Goal: Task Accomplishment & Management: Manage account settings

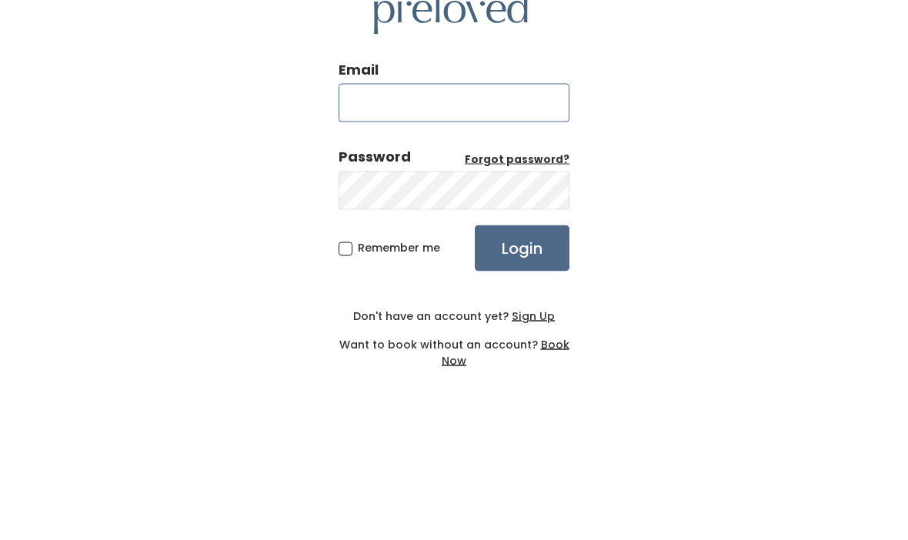
type input "[PERSON_NAME][EMAIL_ADDRESS][DOMAIN_NAME]"
click at [522, 316] on input "Login" at bounding box center [522, 339] width 95 height 46
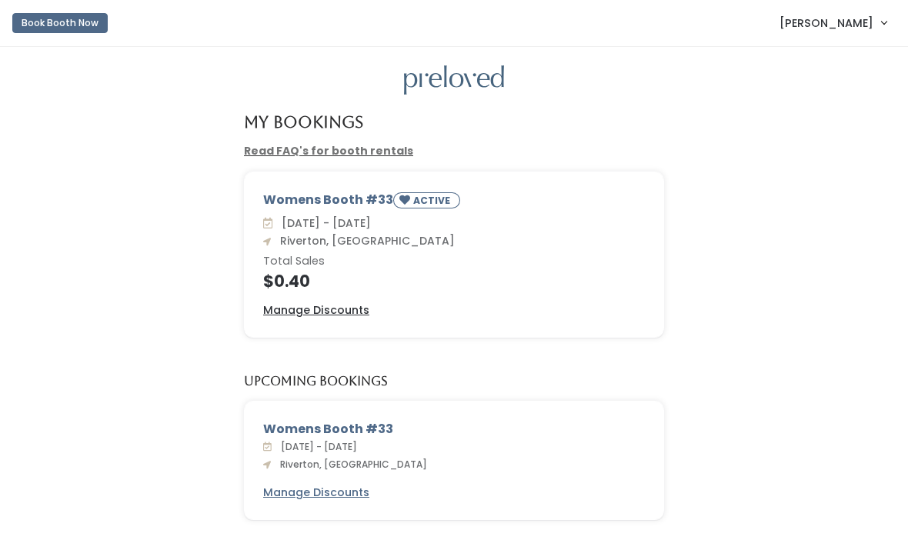
click at [853, 24] on span "[PERSON_NAME]" at bounding box center [827, 23] width 94 height 17
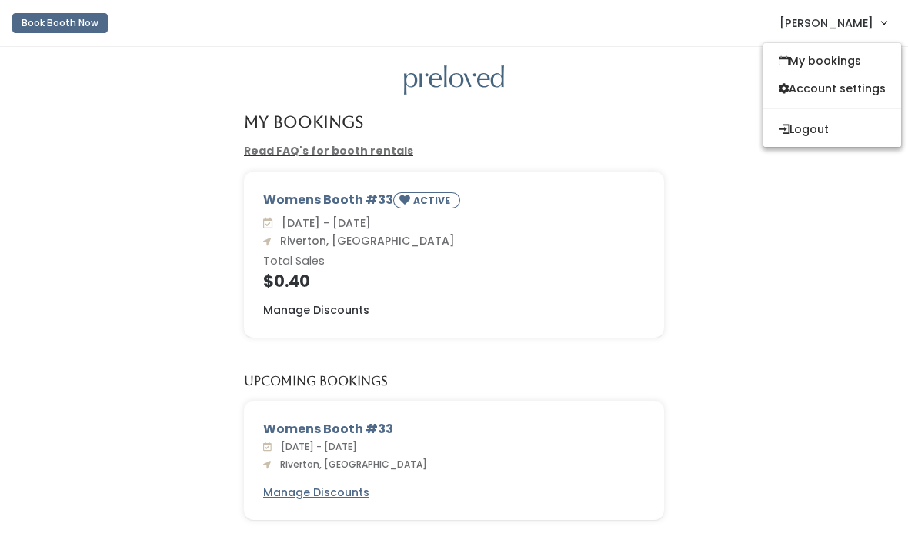
click at [870, 88] on link "Account settings" at bounding box center [832, 89] width 138 height 28
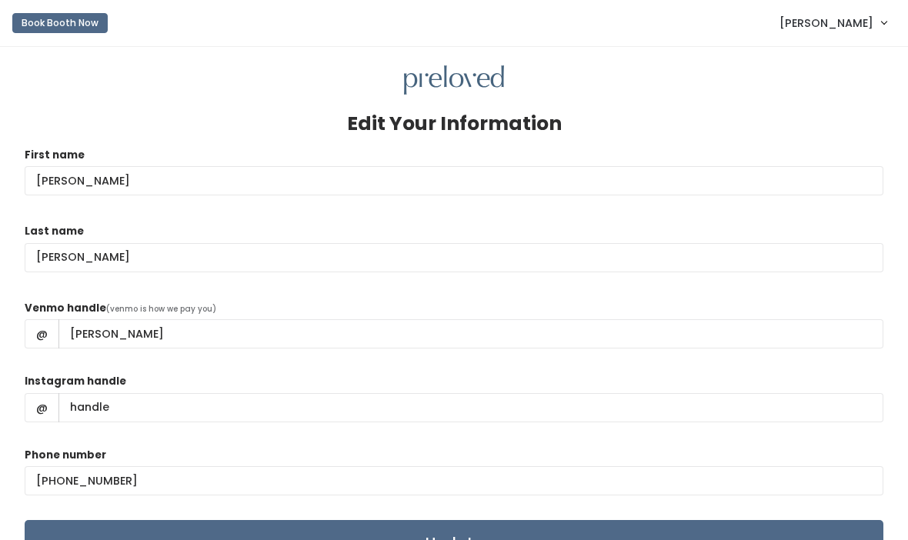
click at [876, 27] on link "[PERSON_NAME]" at bounding box center [833, 22] width 138 height 33
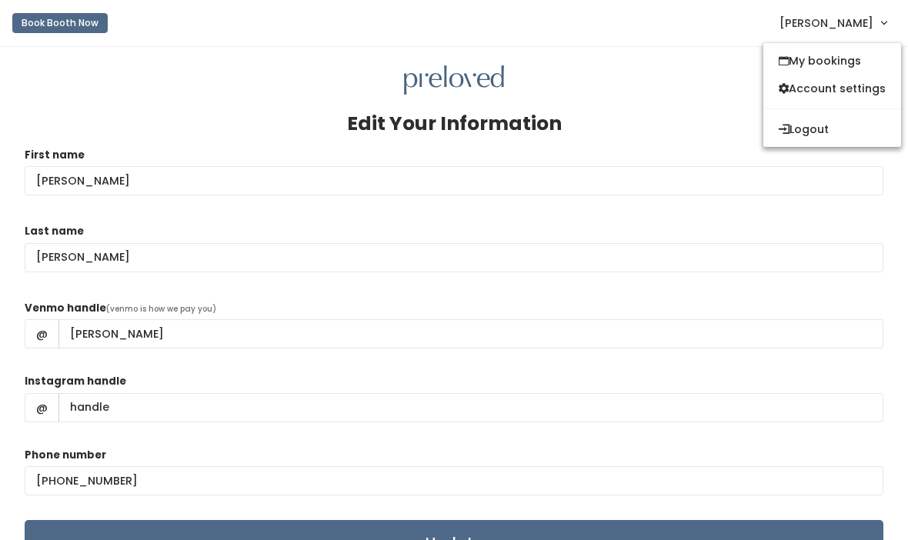
click at [850, 60] on link "My bookings" at bounding box center [832, 61] width 138 height 28
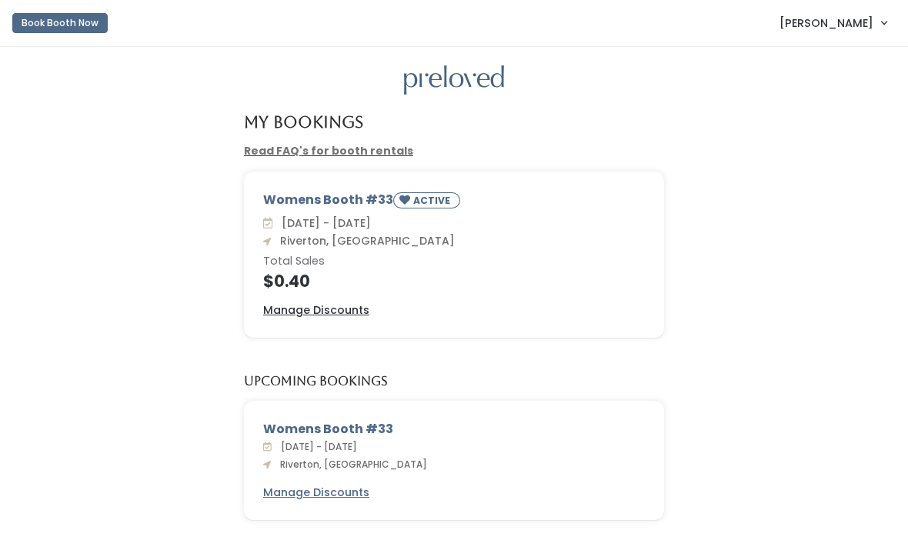
click at [355, 312] on u "Manage Discounts" at bounding box center [316, 309] width 106 height 15
click at [339, 199] on div "Womens Booth #33 ACTIVE" at bounding box center [454, 203] width 382 height 24
click at [466, 77] on img at bounding box center [454, 80] width 100 height 30
click at [352, 152] on link "Read FAQ's for booth rentals" at bounding box center [328, 150] width 169 height 15
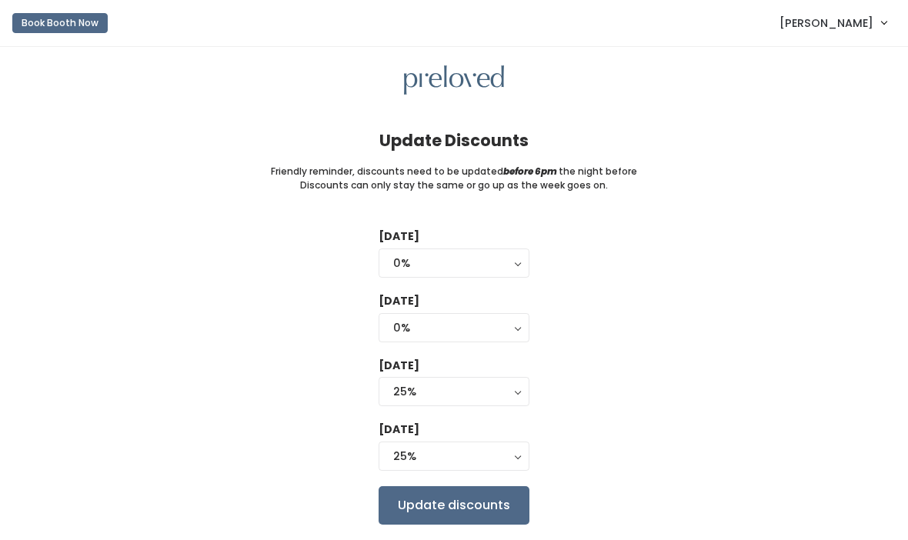
click at [859, 28] on span "[PERSON_NAME]" at bounding box center [827, 23] width 94 height 17
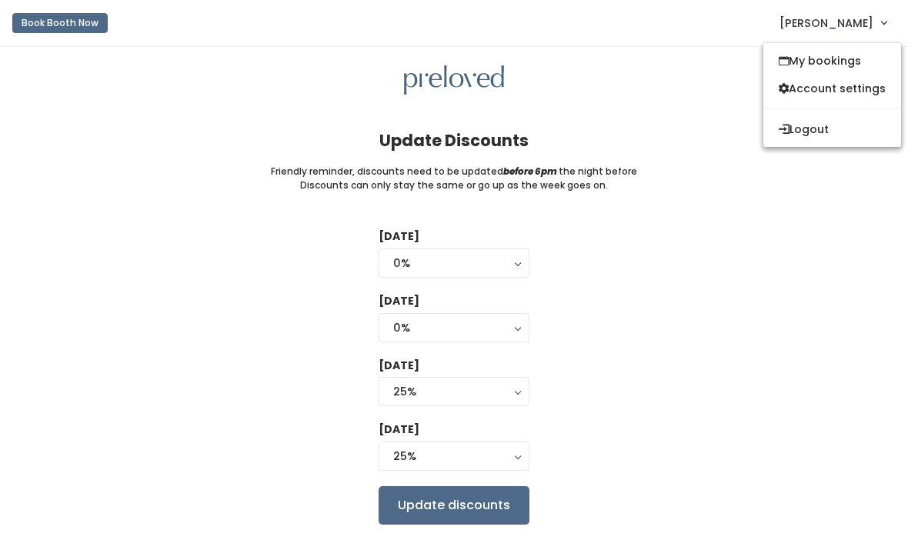
click at [864, 82] on link "Account settings" at bounding box center [832, 89] width 138 height 28
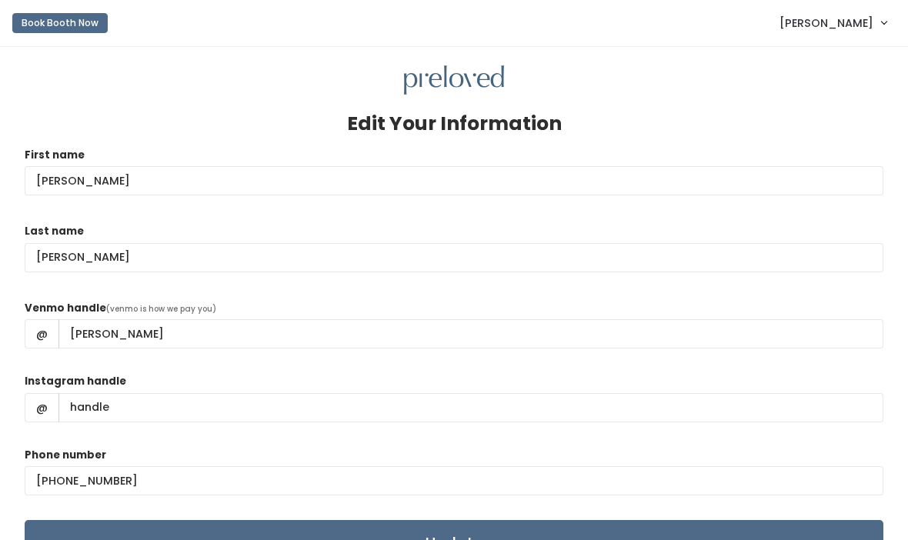
click at [843, 28] on span "[PERSON_NAME]" at bounding box center [827, 23] width 94 height 17
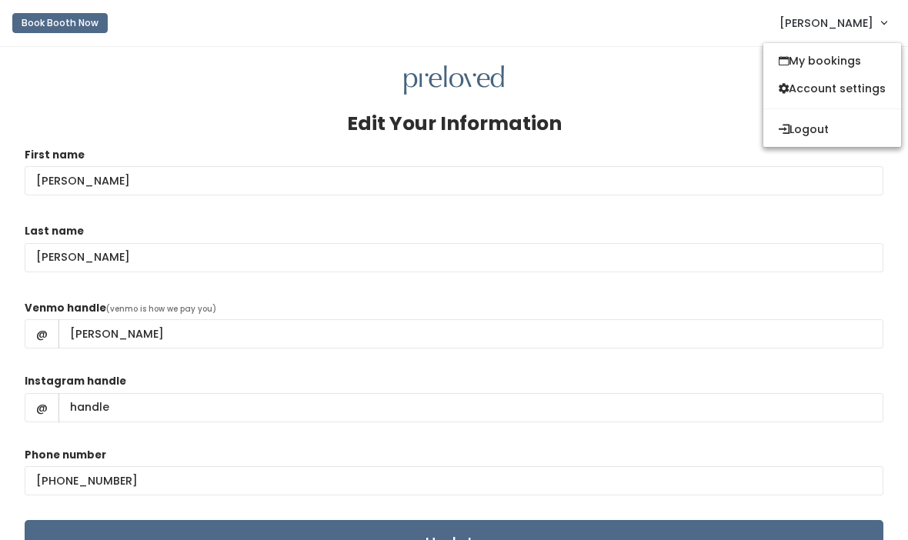
click at [836, 25] on span "[PERSON_NAME]" at bounding box center [827, 23] width 94 height 17
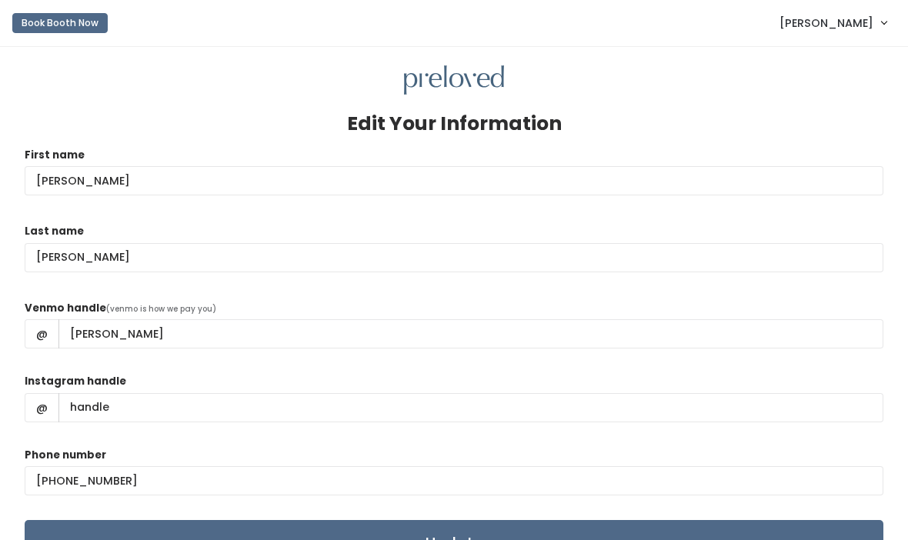
click at [468, 85] on img at bounding box center [454, 80] width 100 height 30
